Goal: Information Seeking & Learning: Learn about a topic

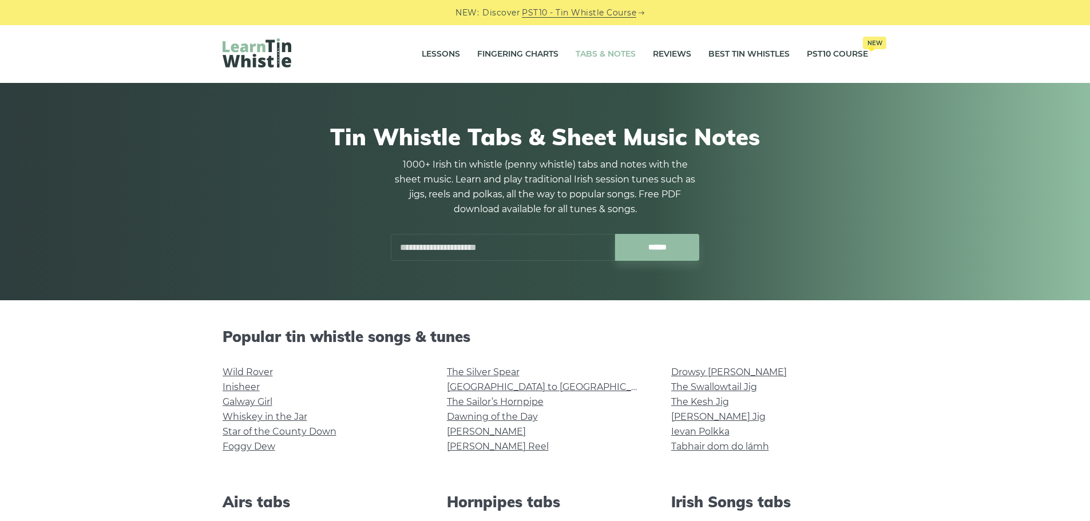
scroll to position [247, 0]
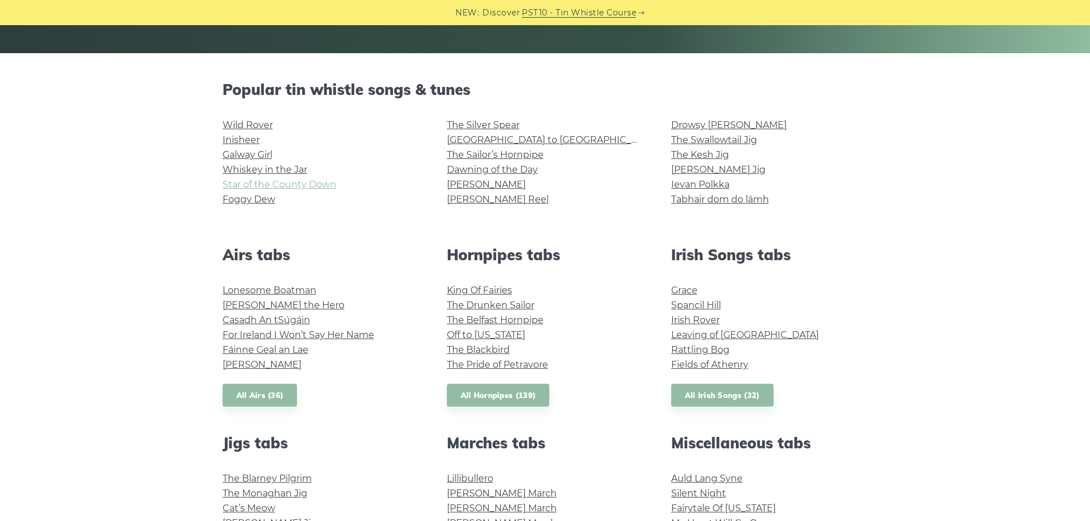
click at [316, 187] on link "Star of the County Down" at bounding box center [280, 184] width 114 height 11
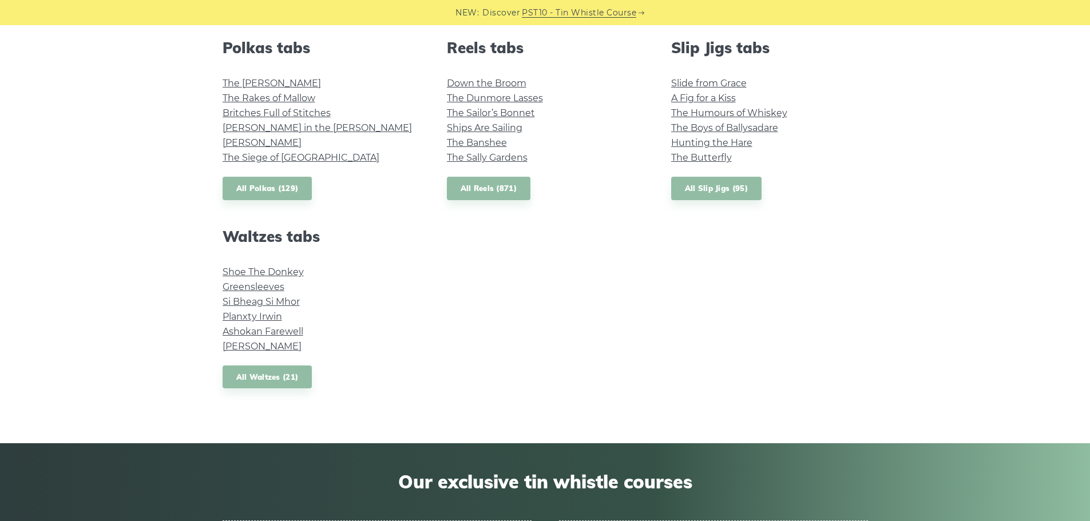
scroll to position [833, 0]
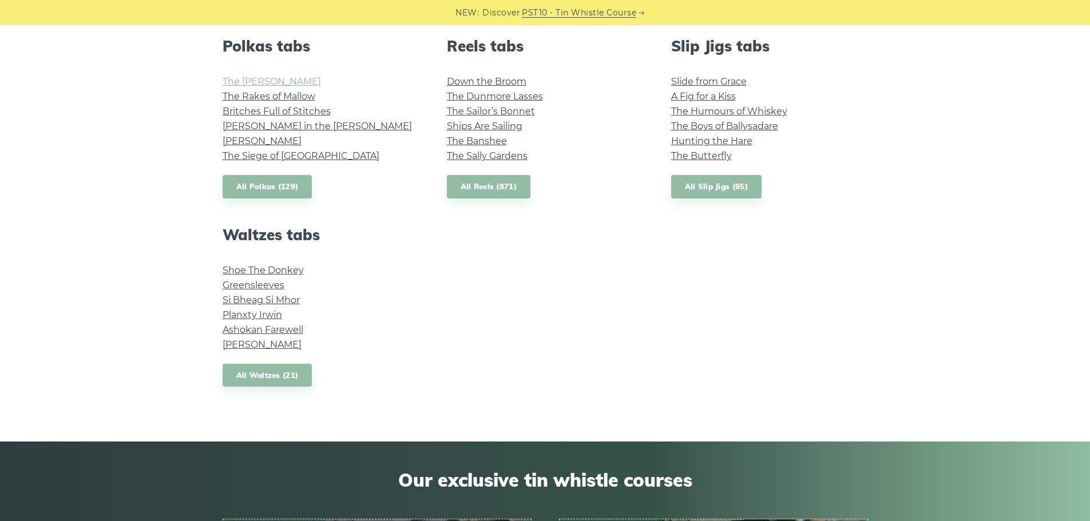
click at [271, 81] on link "The Kerry Polka" at bounding box center [272, 81] width 98 height 11
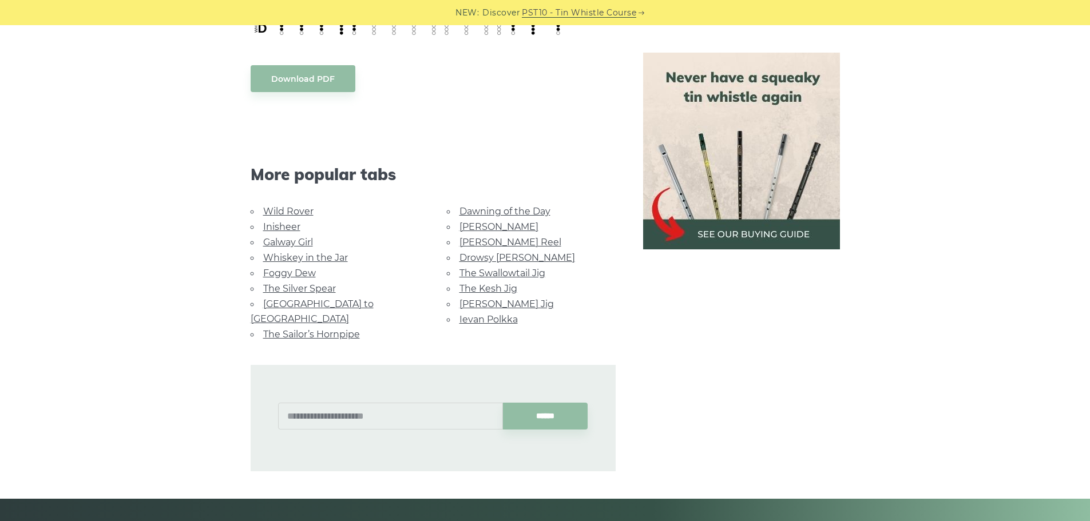
scroll to position [656, 0]
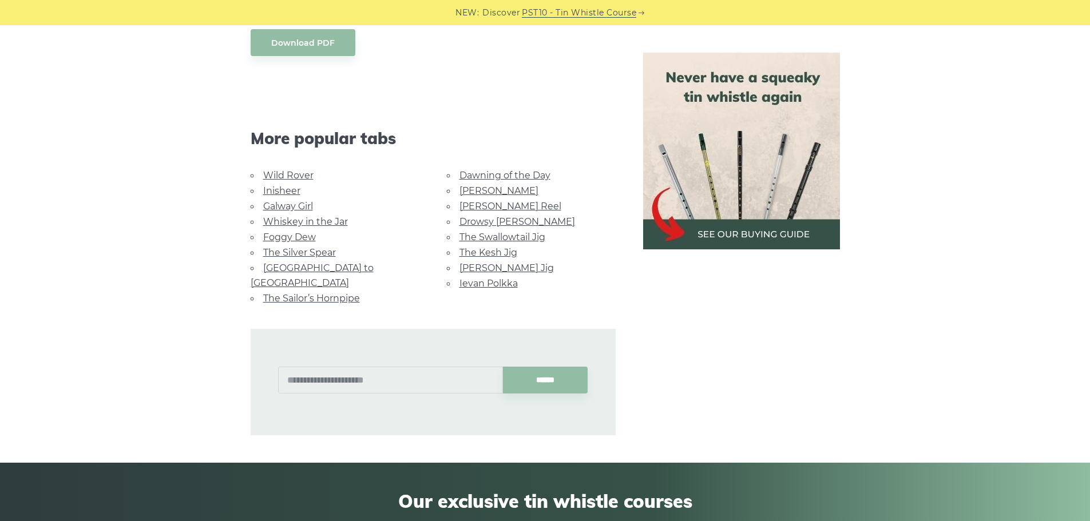
click at [343, 270] on link "[GEOGRAPHIC_DATA] to [GEOGRAPHIC_DATA]" at bounding box center [312, 276] width 123 height 26
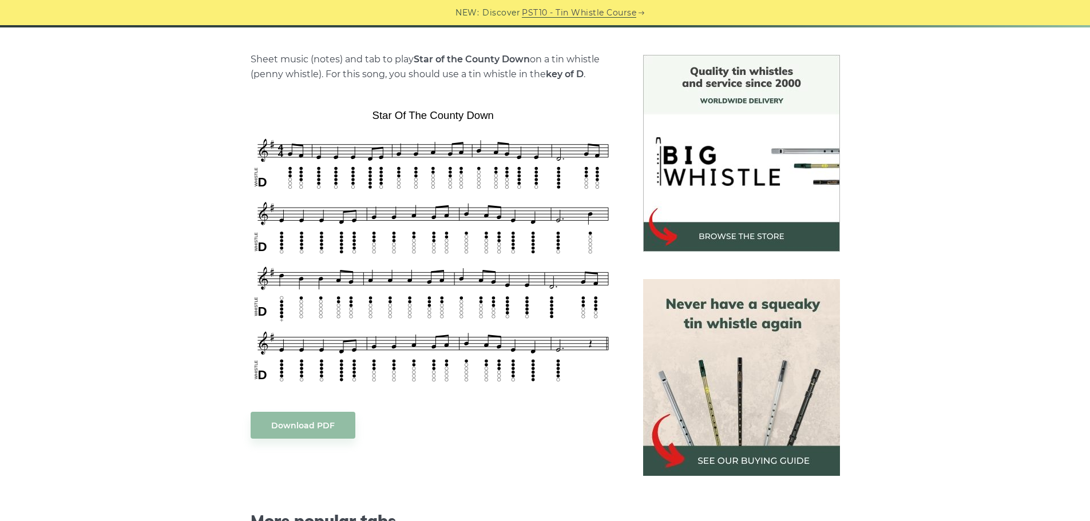
scroll to position [275, 0]
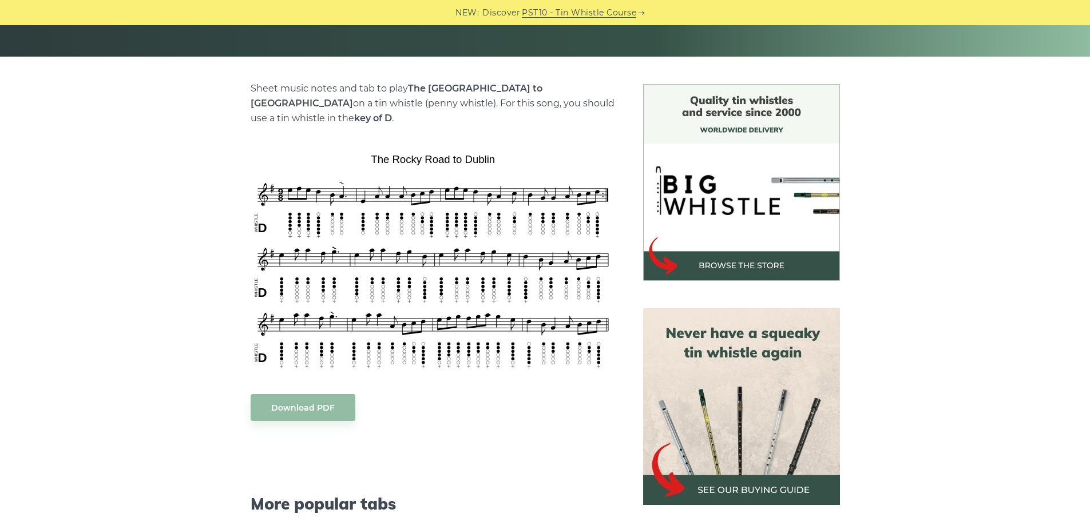
scroll to position [248, 0]
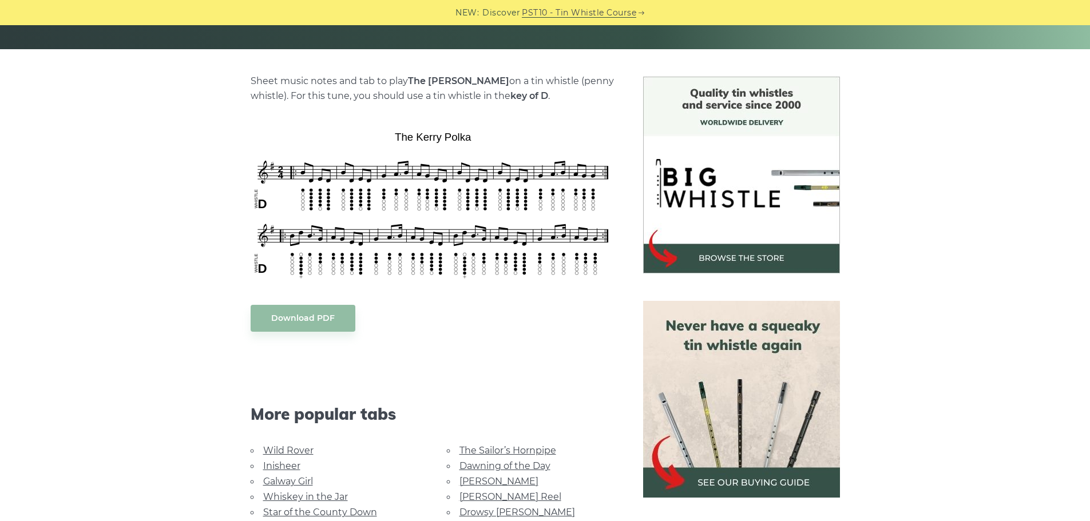
scroll to position [253, 0]
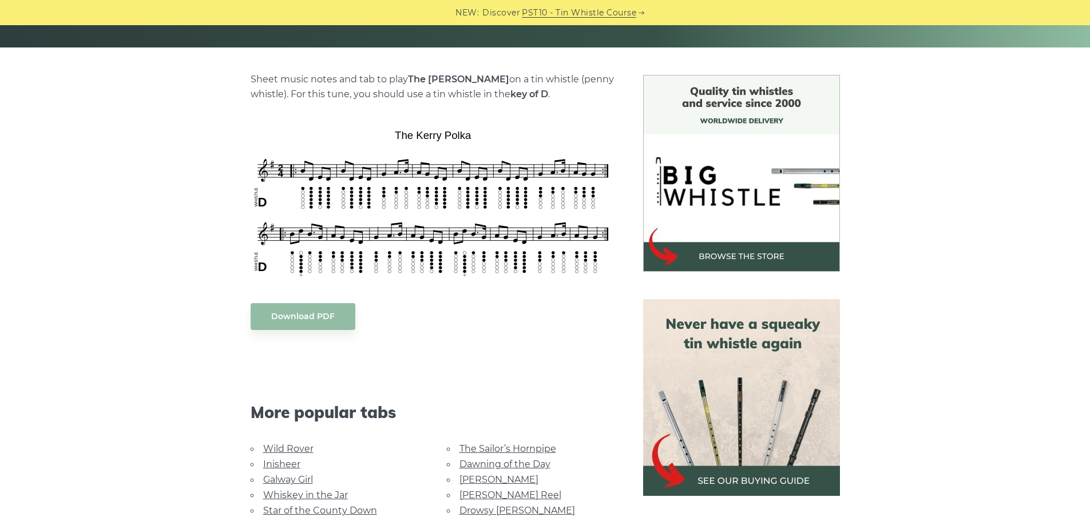
click at [510, 467] on link "Dawning of the Day" at bounding box center [504, 464] width 91 height 11
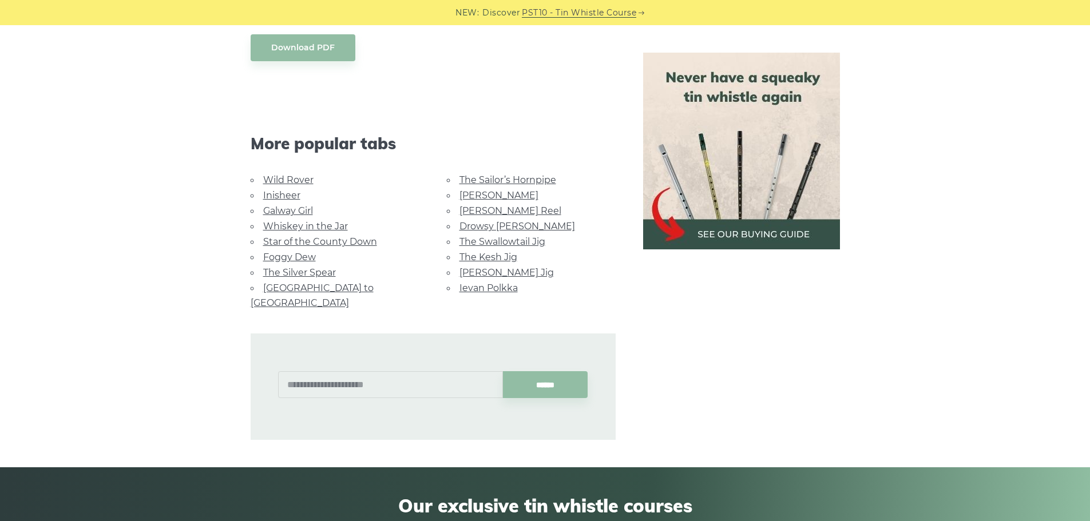
scroll to position [672, 0]
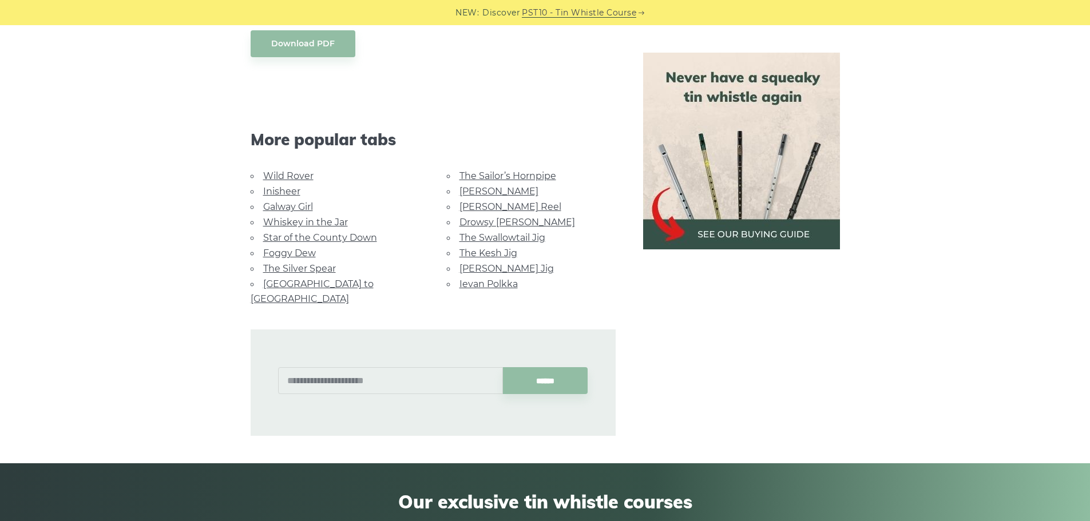
click at [327, 228] on link "Whiskey in the Jar" at bounding box center [305, 222] width 85 height 11
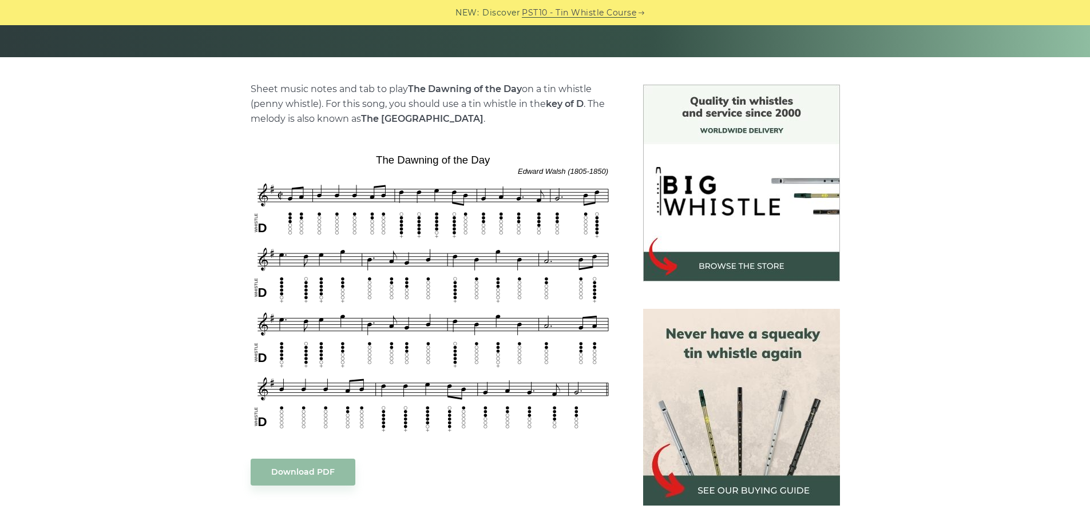
scroll to position [165, 0]
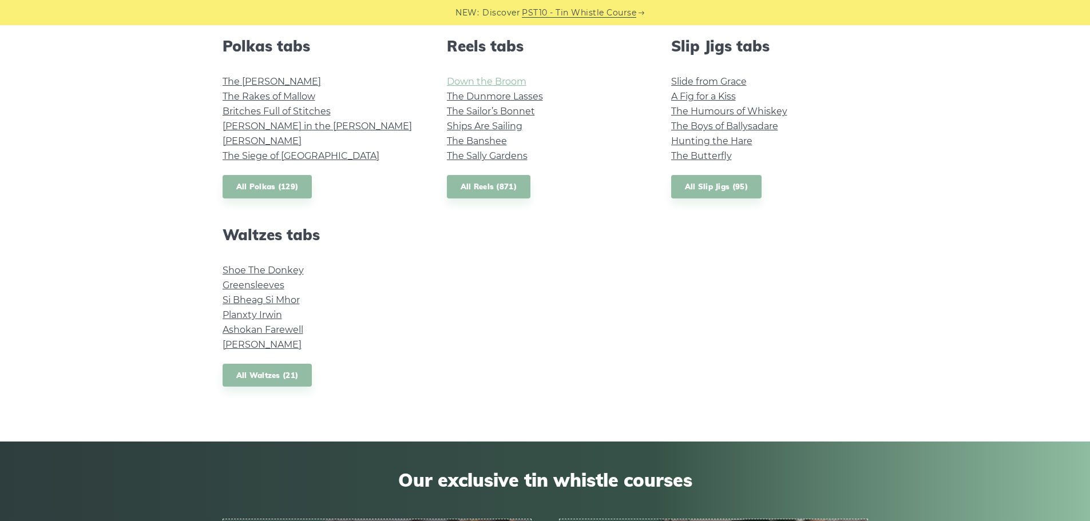
click at [499, 82] on link "Down the Broom" at bounding box center [487, 81] width 80 height 11
